Goal: Transaction & Acquisition: Purchase product/service

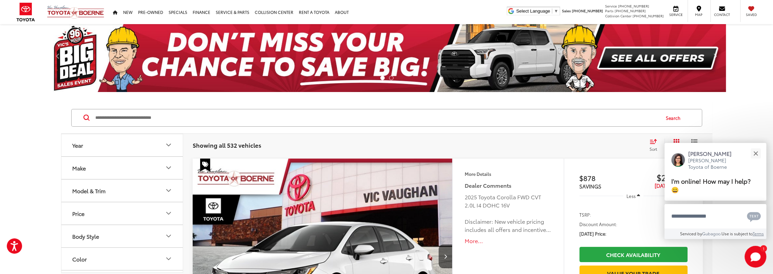
click at [166, 168] on icon "Make" at bounding box center [168, 167] width 8 height 8
click at [167, 199] on icon "Model & Trim" at bounding box center [169, 200] width 4 height 2
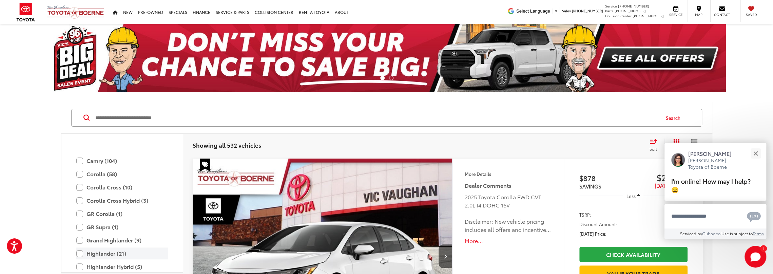
scroll to position [199, 0]
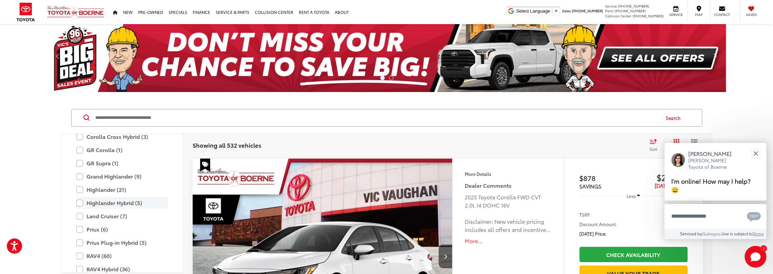
click at [79, 202] on label "Highlander Hybrid (5)" at bounding box center [122, 203] width 92 height 12
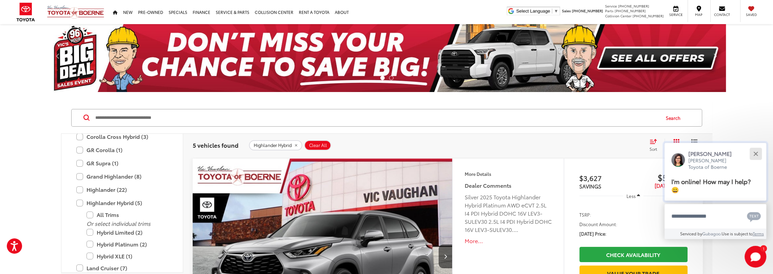
click at [755, 152] on button "Close" at bounding box center [755, 153] width 15 height 15
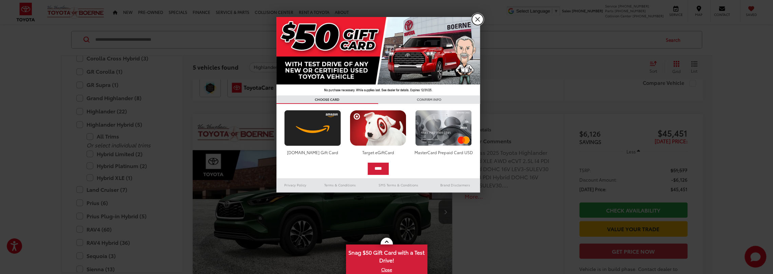
click at [475, 22] on link "X" at bounding box center [478, 20] width 12 height 12
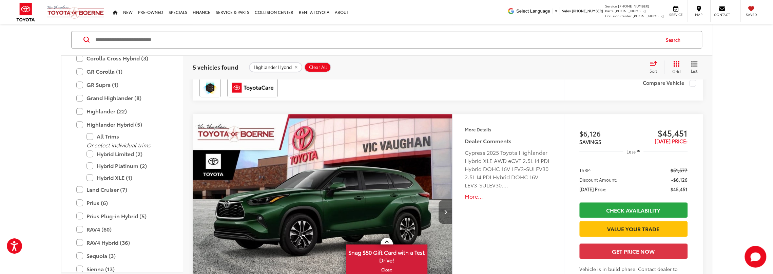
click at [444, 213] on button "Next image" at bounding box center [446, 212] width 14 height 24
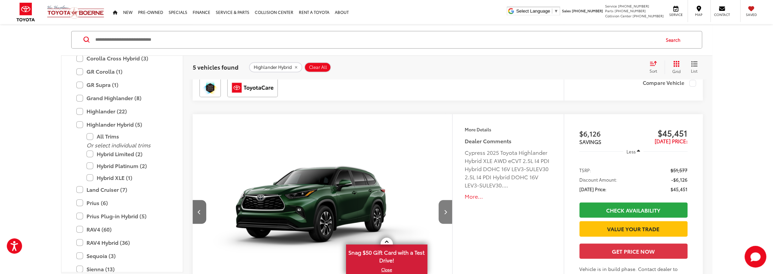
click at [447, 213] on button "Next image" at bounding box center [446, 212] width 14 height 24
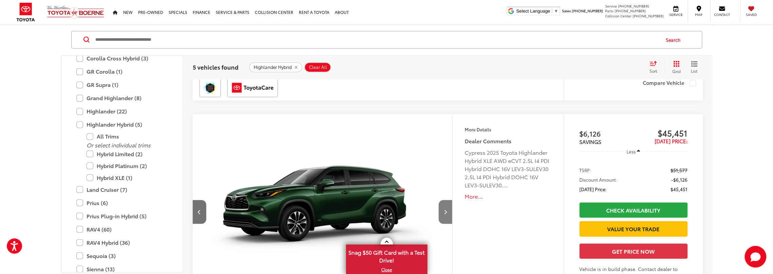
click at [447, 213] on button "Next image" at bounding box center [446, 212] width 14 height 24
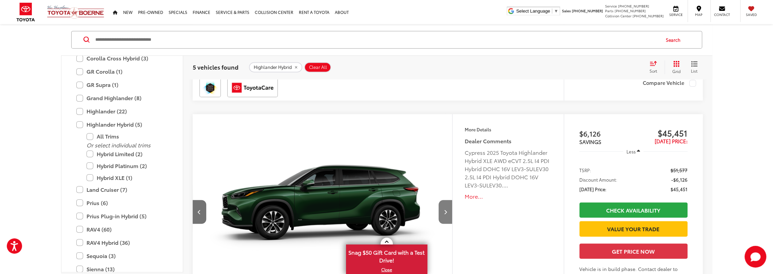
click at [447, 213] on button "Next image" at bounding box center [446, 212] width 14 height 24
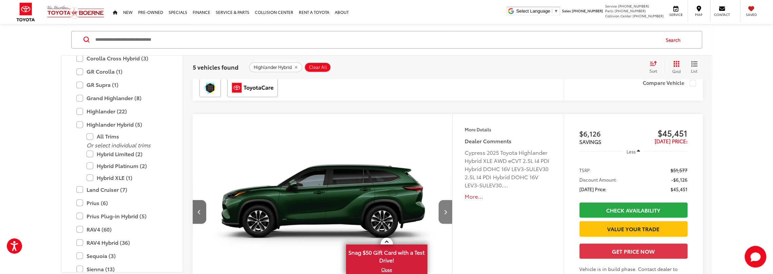
click at [447, 213] on button "Next image" at bounding box center [446, 212] width 14 height 24
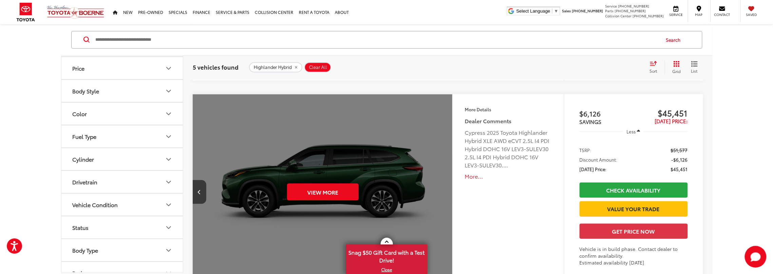
scroll to position [407, 0]
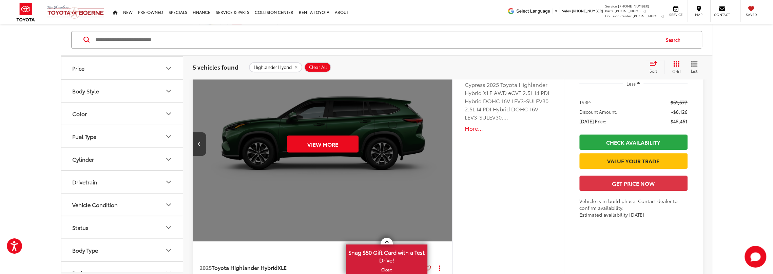
click at [501, 108] on div "Cypress 2025 Toyota Highlander Hybrid XLE AWD eCVT 2.5L I4 PDI Hybrid DOHC 16V …" at bounding box center [507, 100] width 87 height 41
click at [354, 159] on div "View More" at bounding box center [322, 144] width 261 height 196
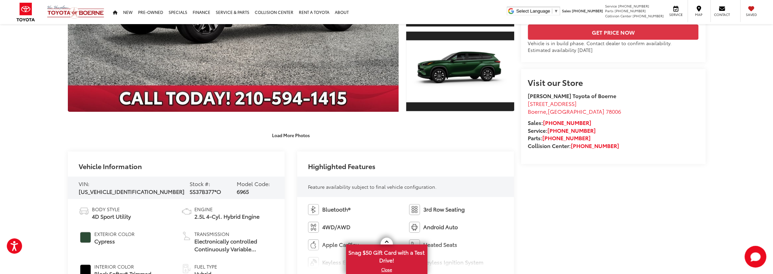
scroll to position [271, 0]
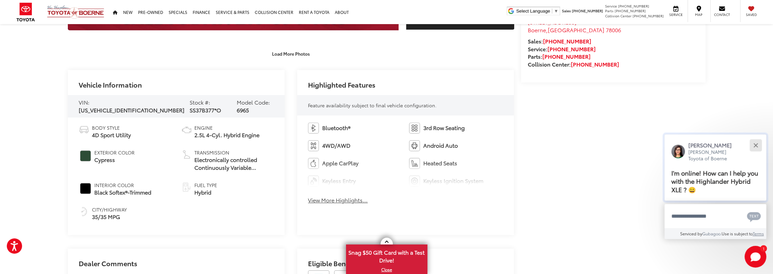
click at [759, 147] on button "Close" at bounding box center [755, 145] width 15 height 15
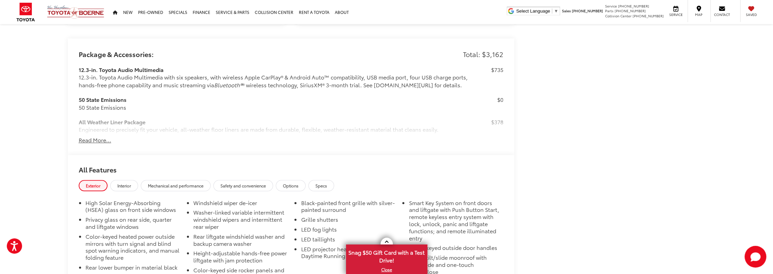
scroll to position [531, 0]
